Goal: Task Accomplishment & Management: Check status

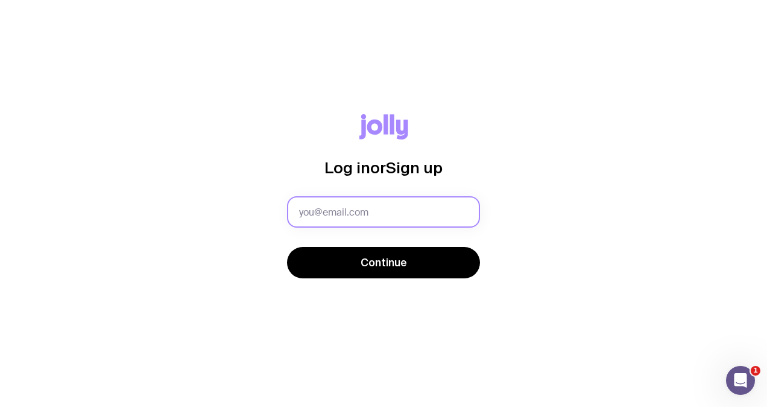
click at [384, 210] on input "text" at bounding box center [383, 211] width 193 height 31
type input "gchong@jaggaer.com"
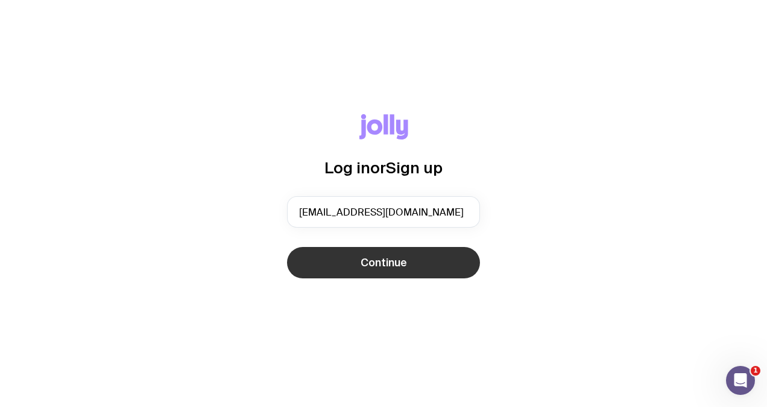
click at [345, 257] on button "Continue" at bounding box center [383, 262] width 193 height 31
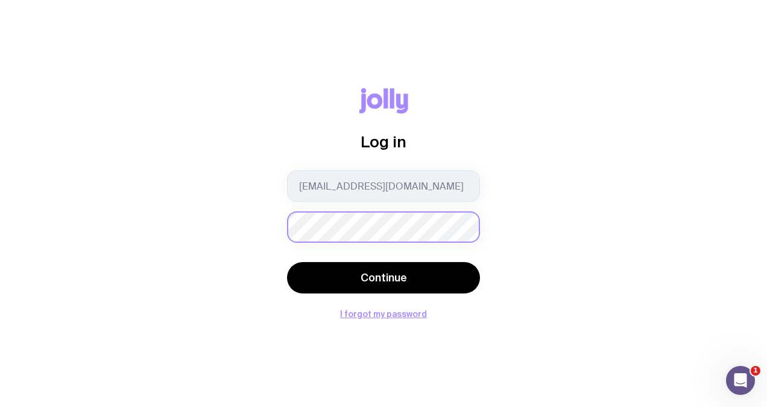
click at [287, 262] on button "Continue" at bounding box center [383, 277] width 193 height 31
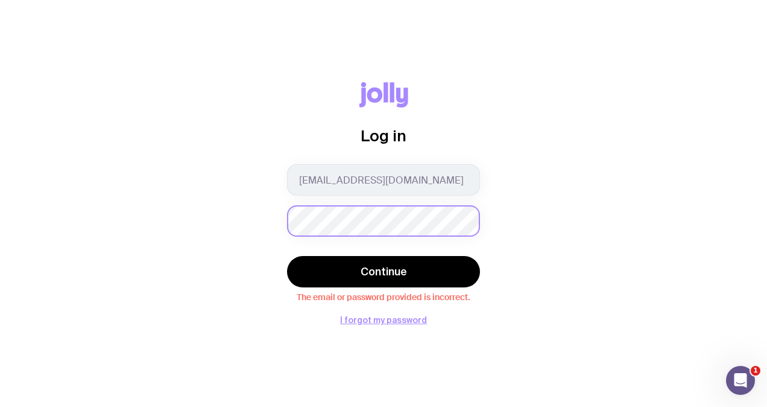
click at [268, 222] on div "Log in gchong@jaggaer.com Continue The email or password provided is incorrect.…" at bounding box center [384, 203] width 710 height 242
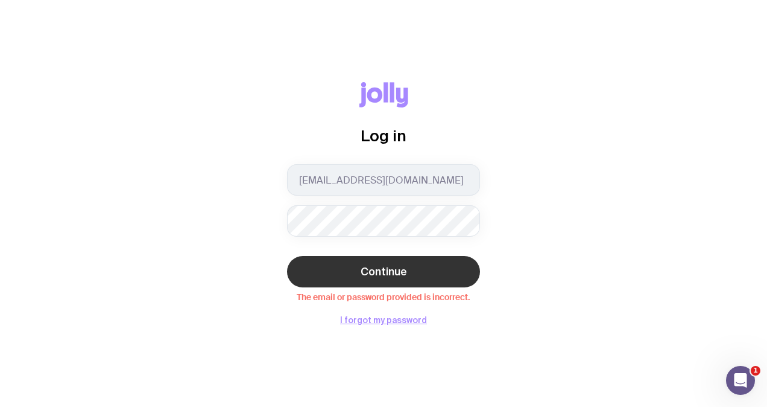
click at [353, 270] on button "Continue" at bounding box center [383, 271] width 193 height 31
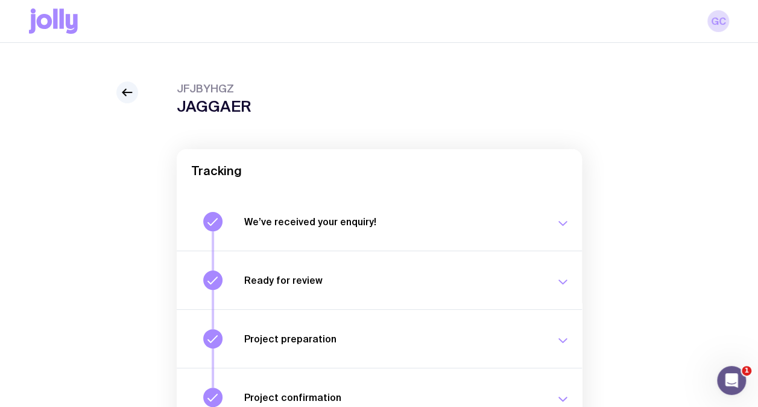
scroll to position [121, 0]
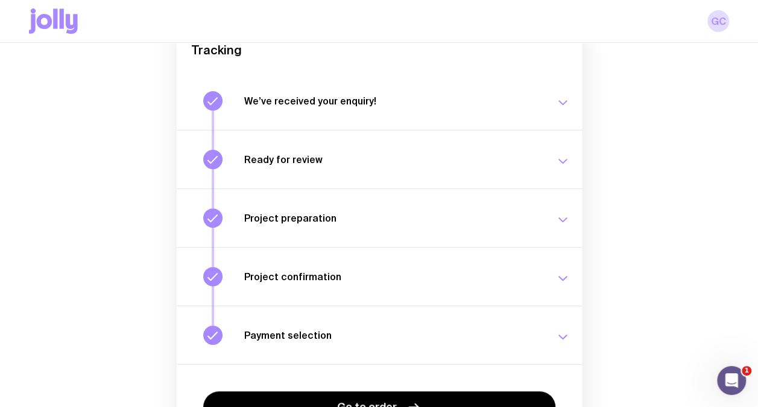
click at [563, 107] on icon "button" at bounding box center [563, 102] width 14 height 14
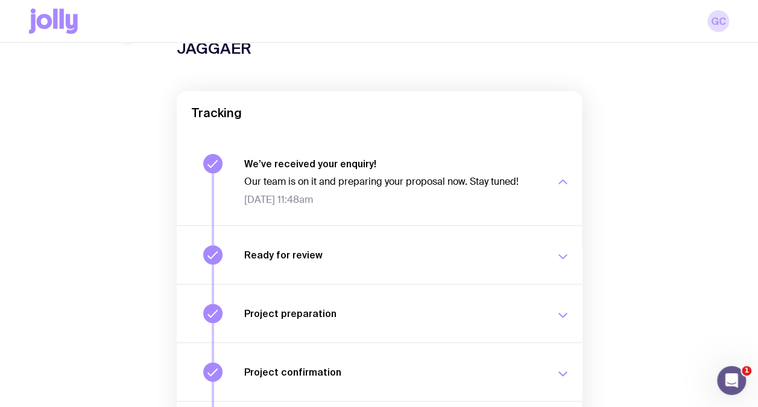
scroll to position [0, 0]
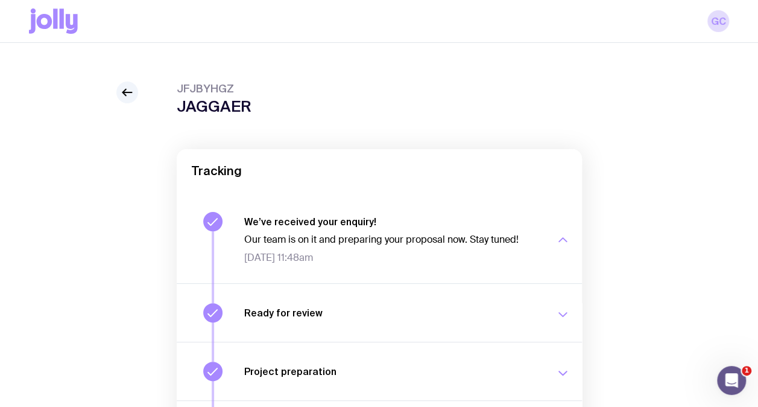
click at [554, 237] on div "We’ve received your enquiry! Our team is on it and preparing your proposal now.…" at bounding box center [407, 238] width 326 height 52
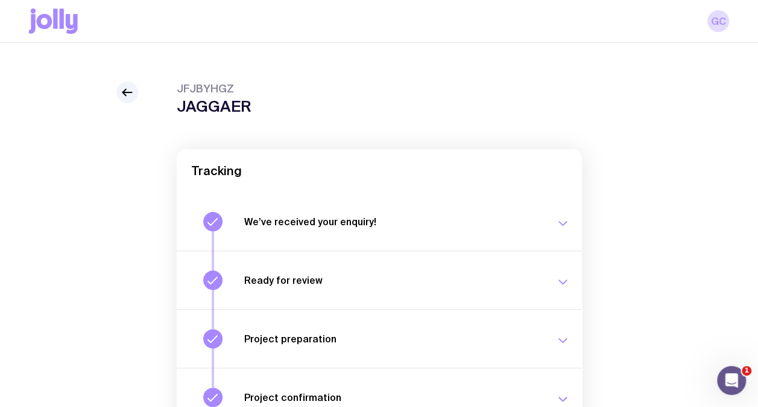
click at [547, 276] on div "Ready for review Check your email to review your proposal and merch concepts. T…" at bounding box center [407, 279] width 326 height 19
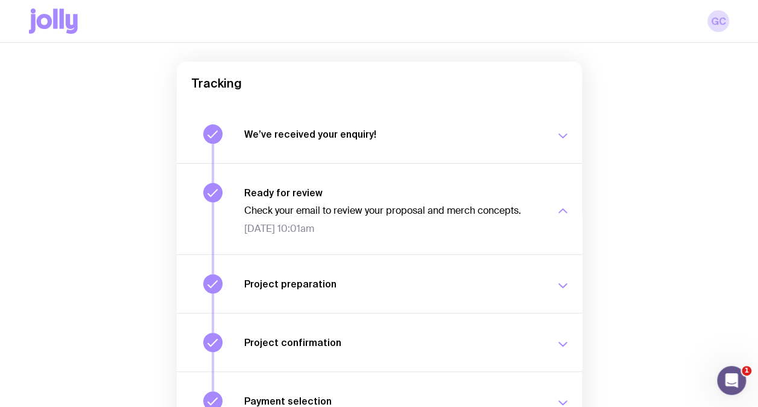
scroll to position [181, 0]
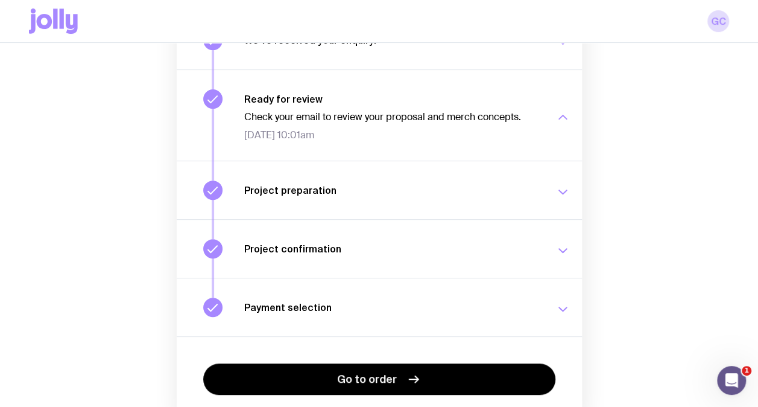
click at [556, 189] on icon "button" at bounding box center [563, 192] width 14 height 14
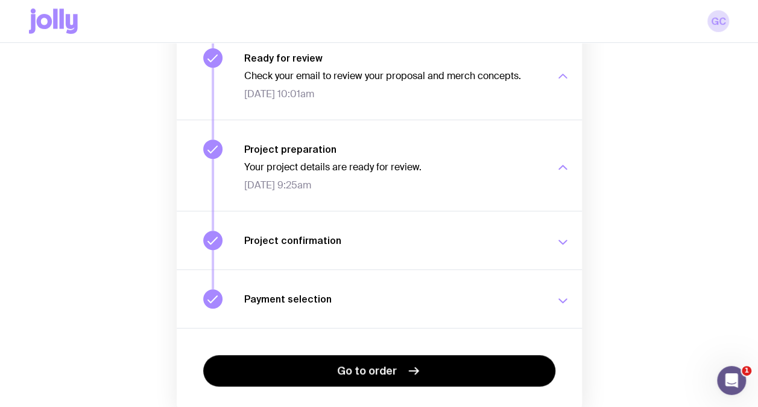
scroll to position [241, 0]
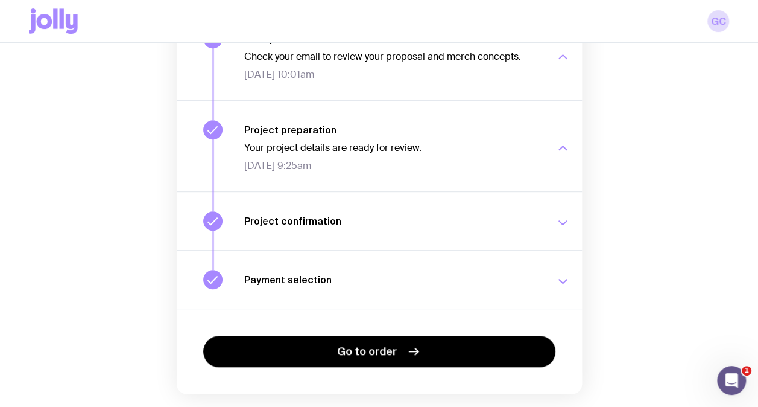
click at [551, 223] on div "Project confirmation Your project details have been confirmed. Wed 3 Sep, 9:48am" at bounding box center [407, 220] width 326 height 19
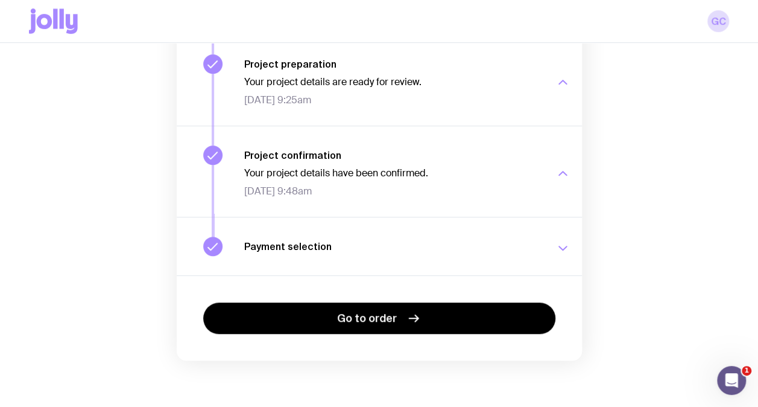
scroll to position [308, 0]
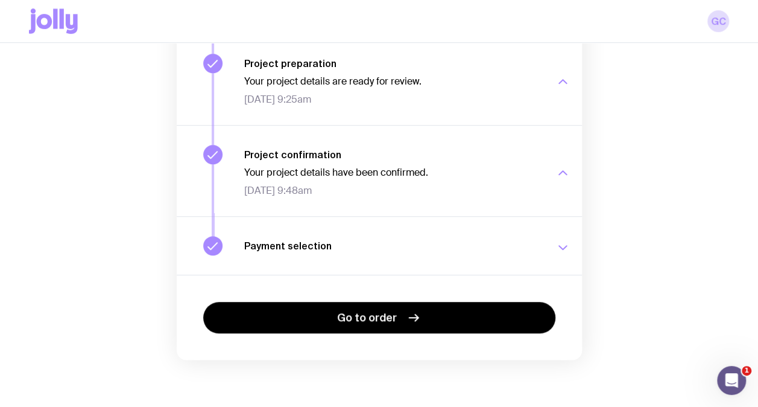
click at [551, 245] on div "Payment selection Choose your payment option to finalise your swag project. Wed…" at bounding box center [407, 245] width 326 height 19
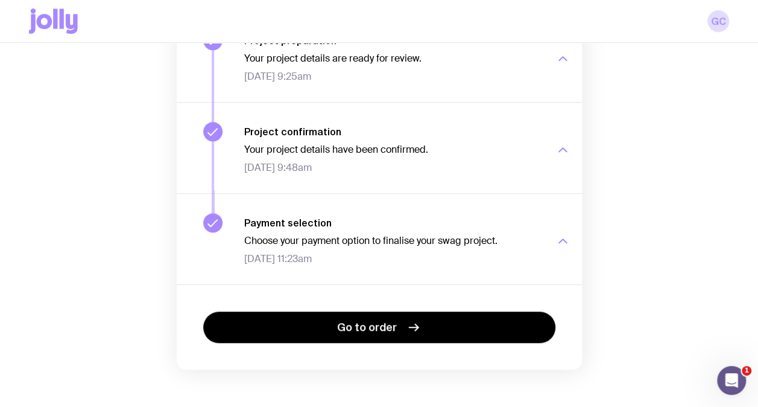
scroll to position [340, 0]
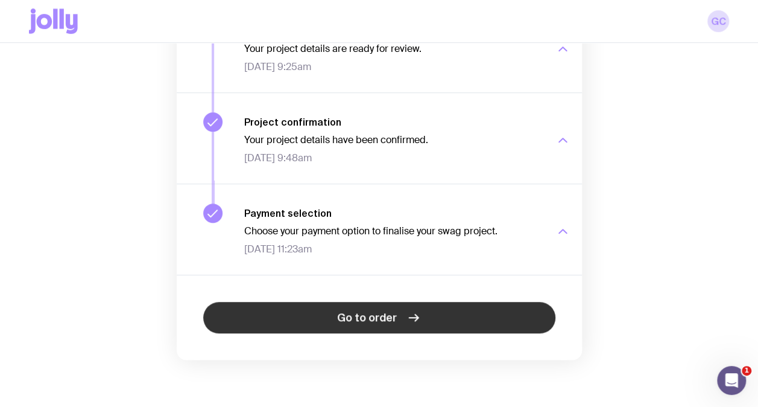
click at [393, 314] on span "Go to order" at bounding box center [367, 317] width 60 height 14
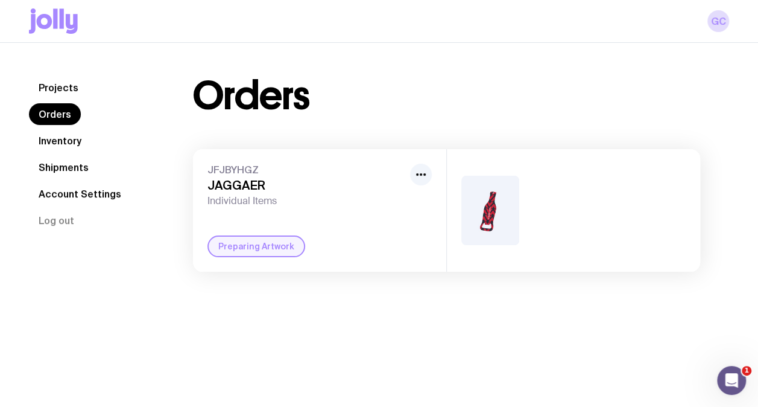
click at [263, 250] on div "Preparing Artwork" at bounding box center [257, 246] width 98 height 22
click at [492, 218] on img at bounding box center [491, 210] width 58 height 69
click at [579, 212] on div at bounding box center [573, 210] width 253 height 122
